Goal: Information Seeking & Learning: Find specific fact

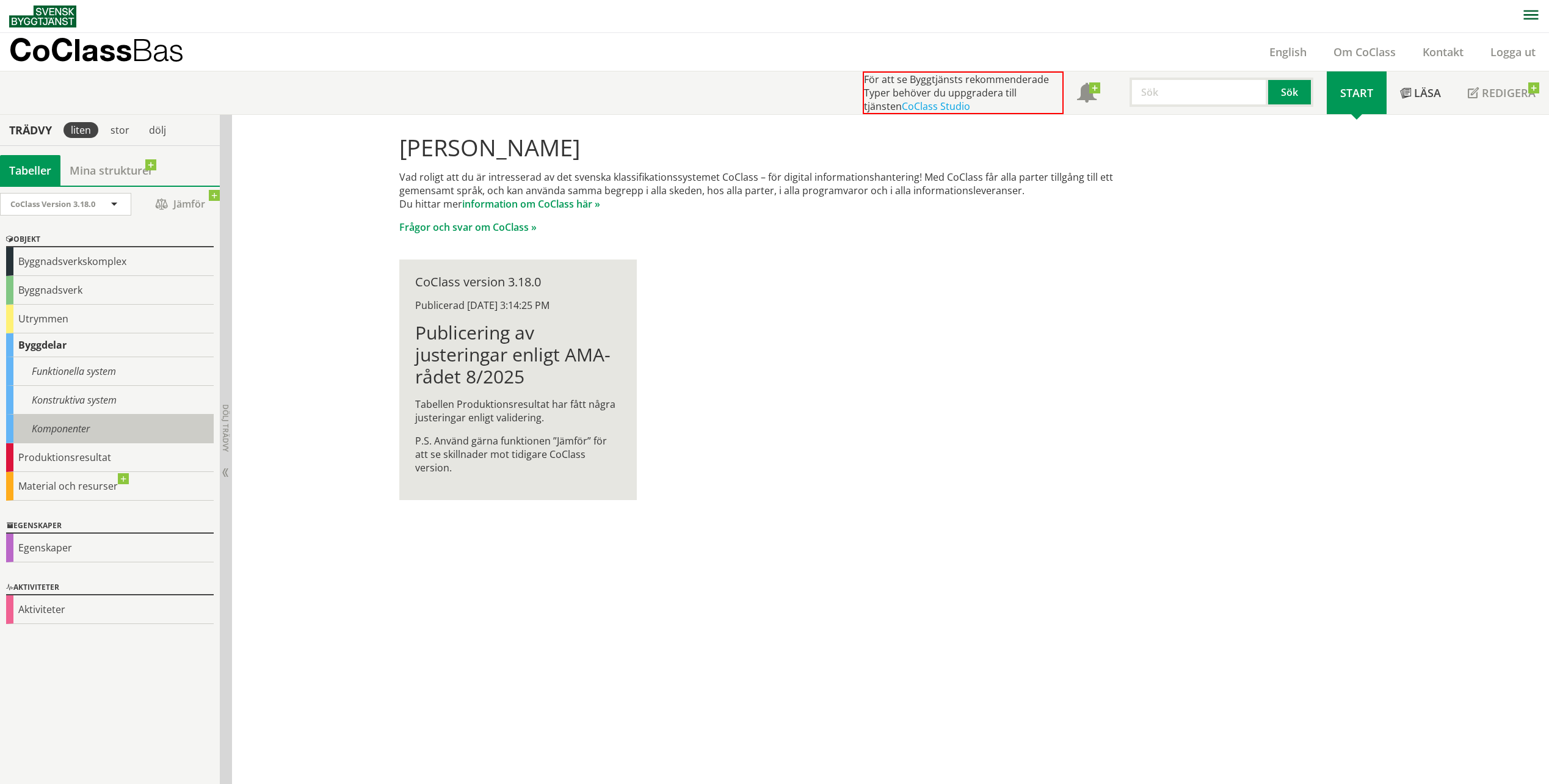
click at [66, 429] on div "Komponenter" at bounding box center [109, 429] width 207 height 28
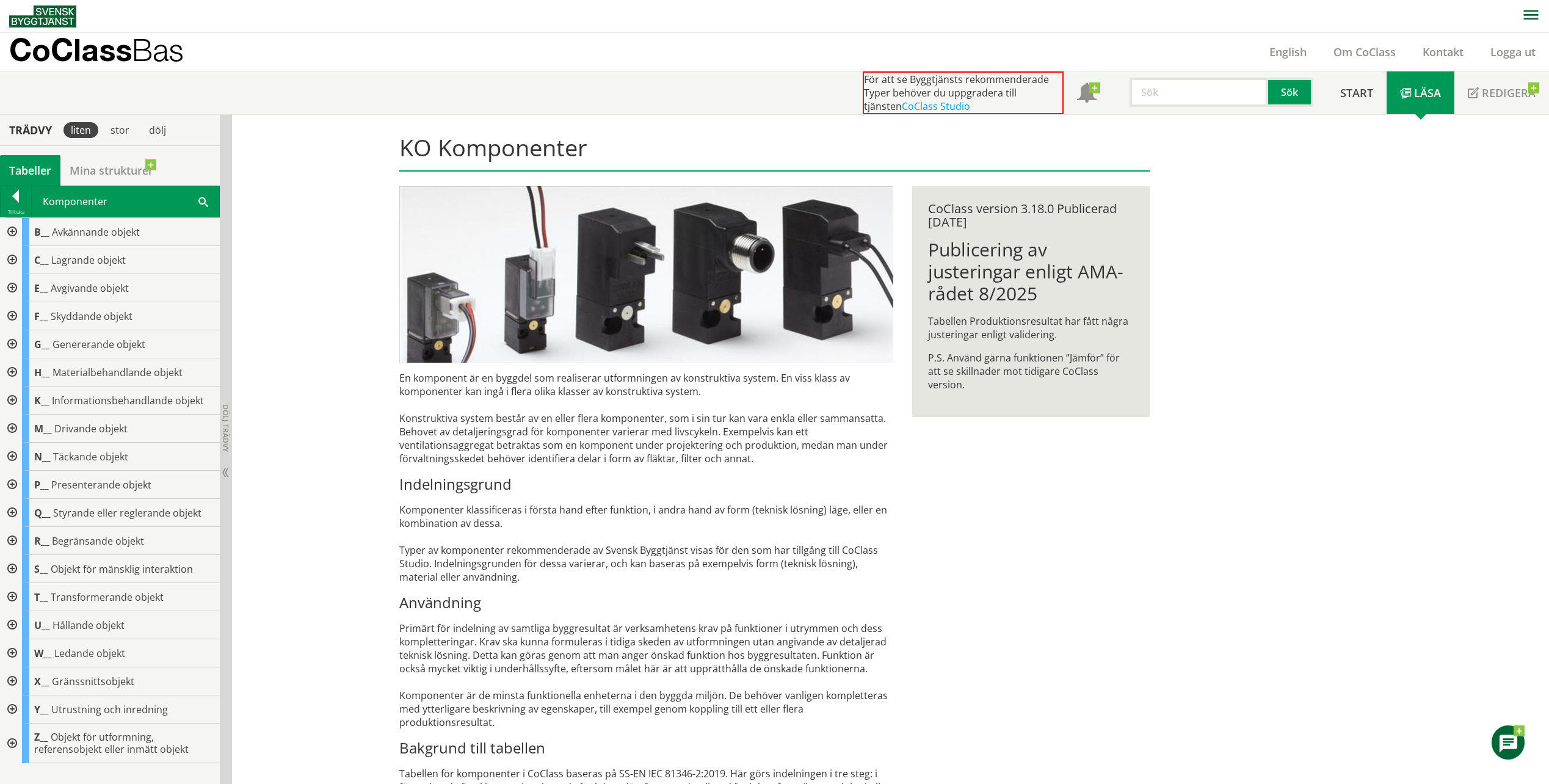
click at [202, 198] on span at bounding box center [203, 201] width 10 height 12
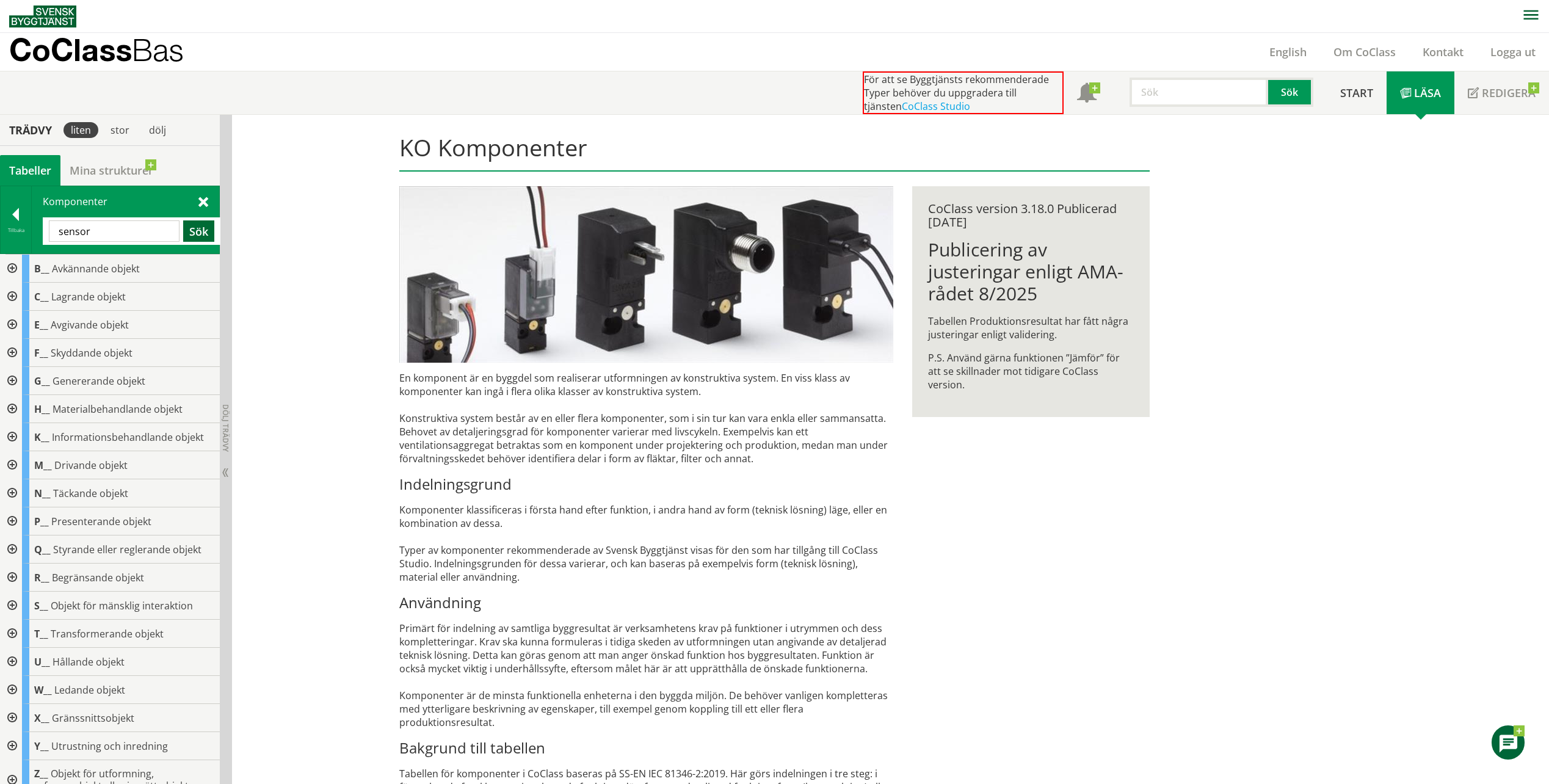
type input "sensor"
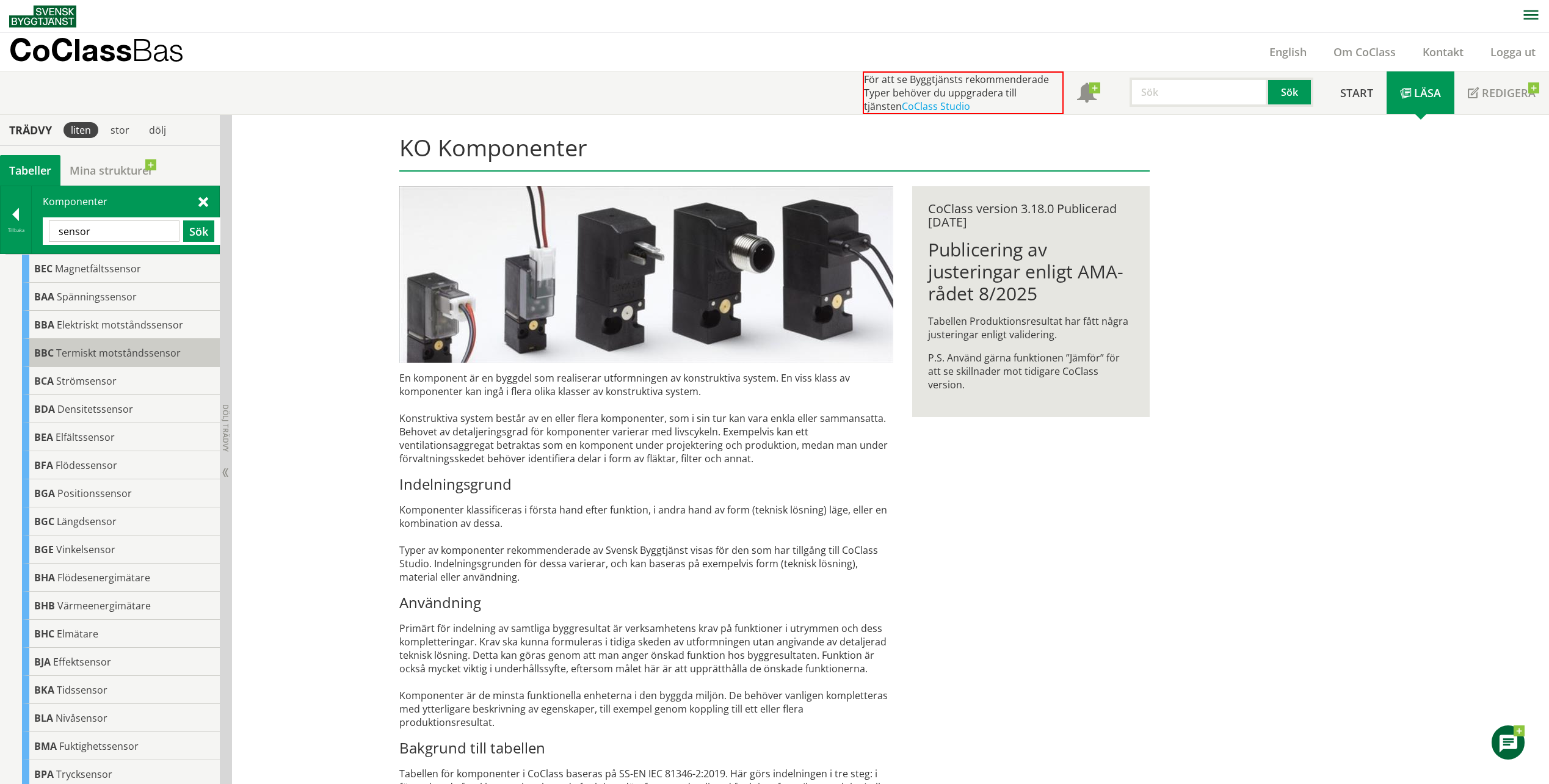
click at [116, 358] on span "Termiskt motståndssensor" at bounding box center [118, 353] width 125 height 13
